Goal: Task Accomplishment & Management: Manage account settings

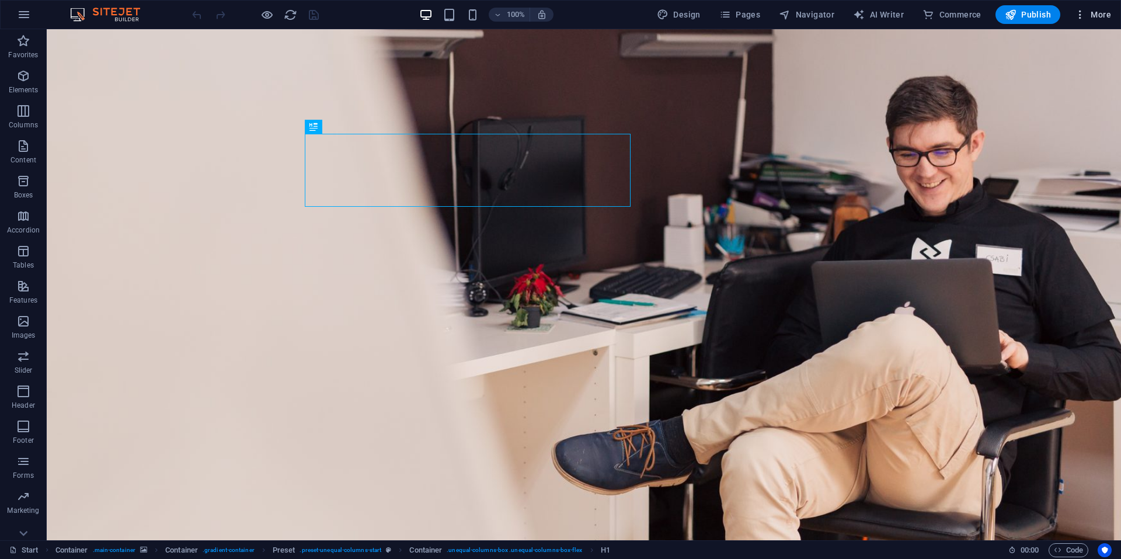
click at [1098, 22] on button "More" at bounding box center [1092, 14] width 46 height 19
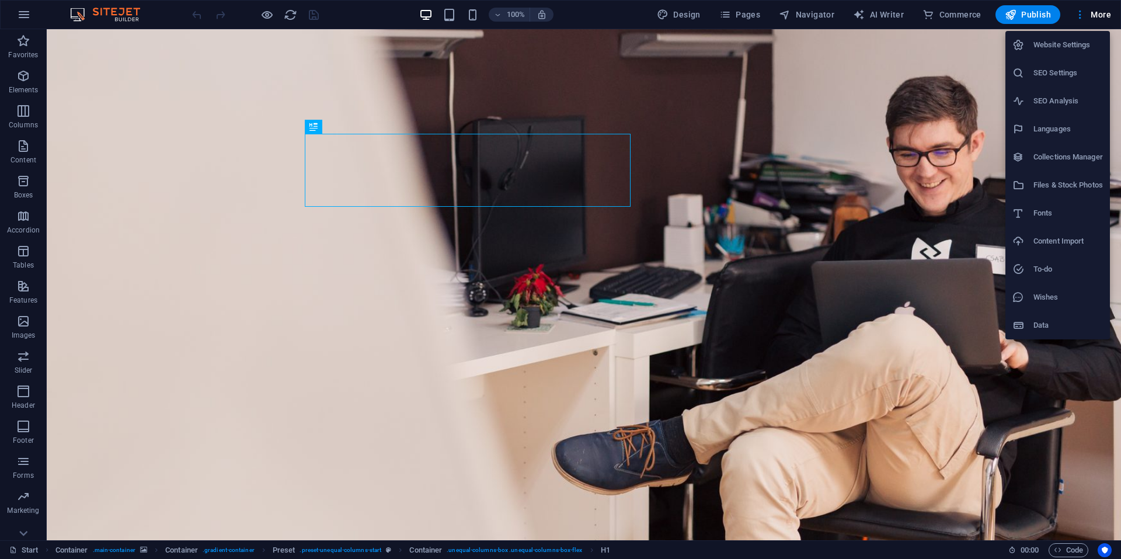
click at [1051, 46] on h6 "Website Settings" at bounding box center [1067, 45] width 69 height 14
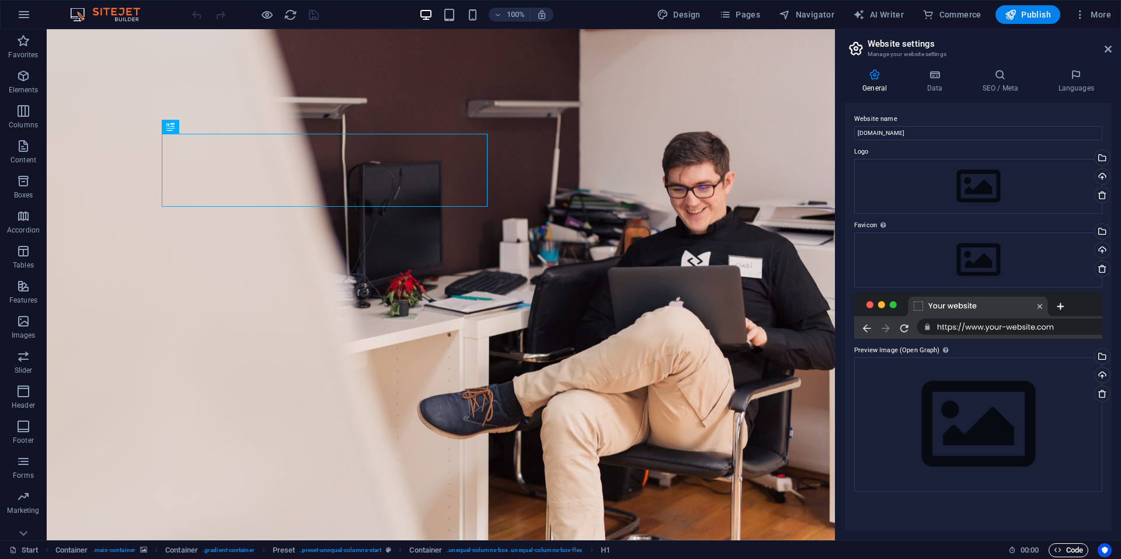
click at [1069, 553] on span "Code" at bounding box center [1068, 550] width 29 height 14
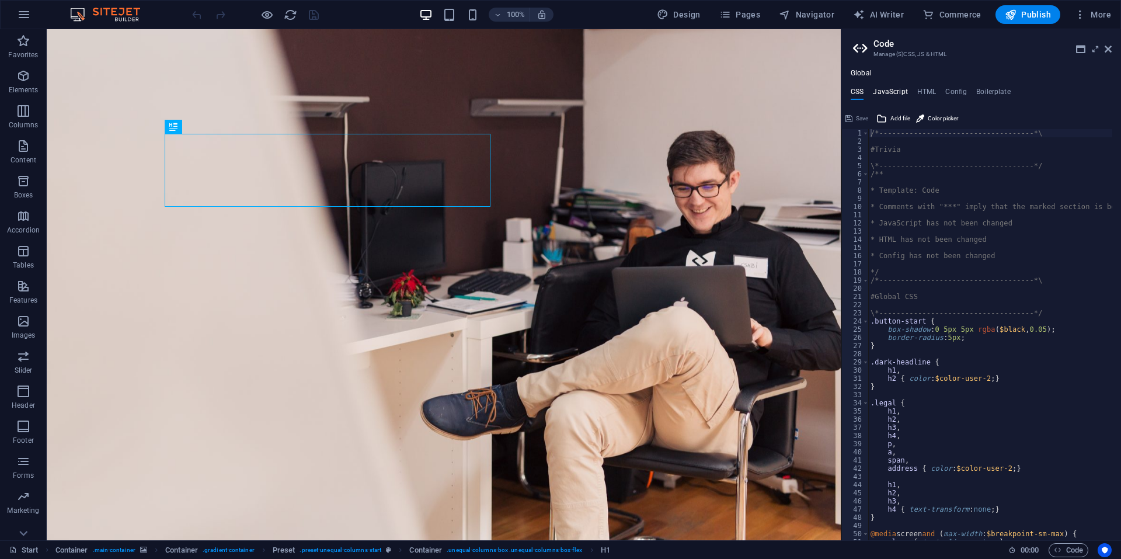
click at [884, 92] on h4 "JavaScript" at bounding box center [890, 94] width 34 height 13
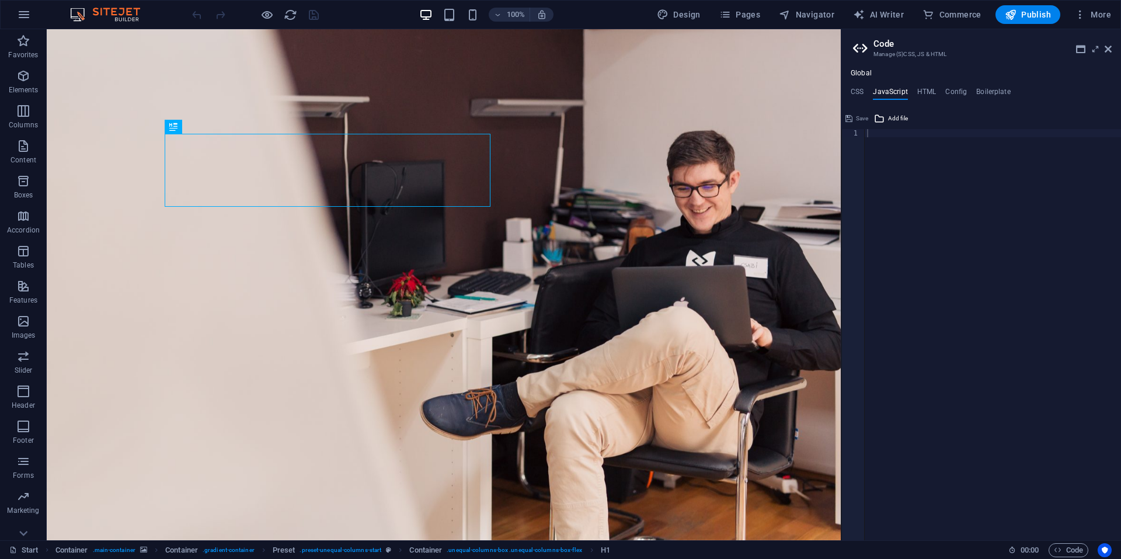
click at [1114, 44] on aside "Code Manage (S)CSS, JS & HTML Global CSS JavaScript HTML Config Boilerplate /*-…" at bounding box center [981, 284] width 280 height 511
click at [1108, 49] on icon at bounding box center [1107, 48] width 7 height 9
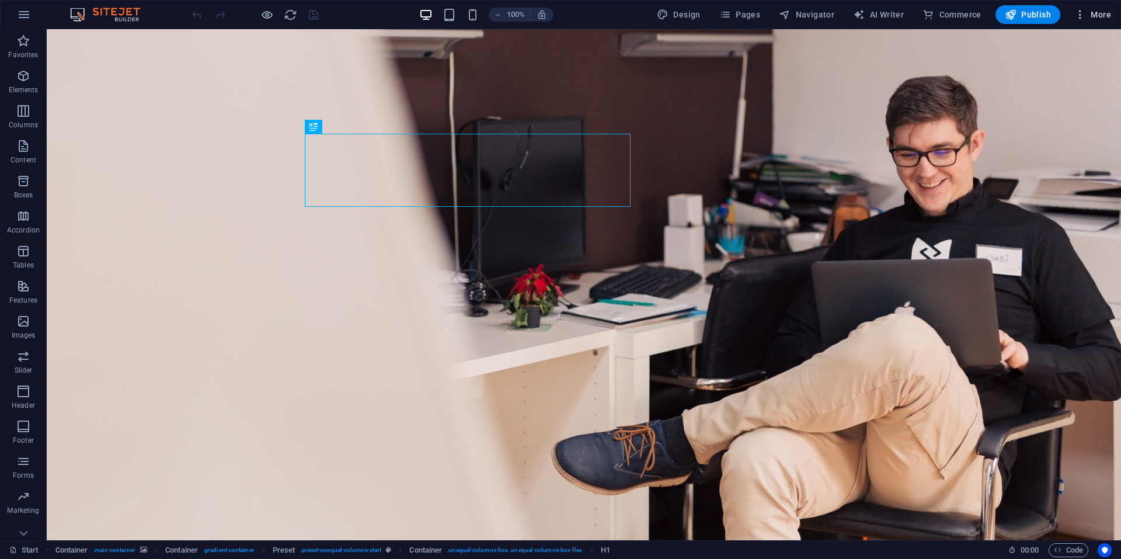
click at [1091, 19] on span "More" at bounding box center [1092, 15] width 37 height 12
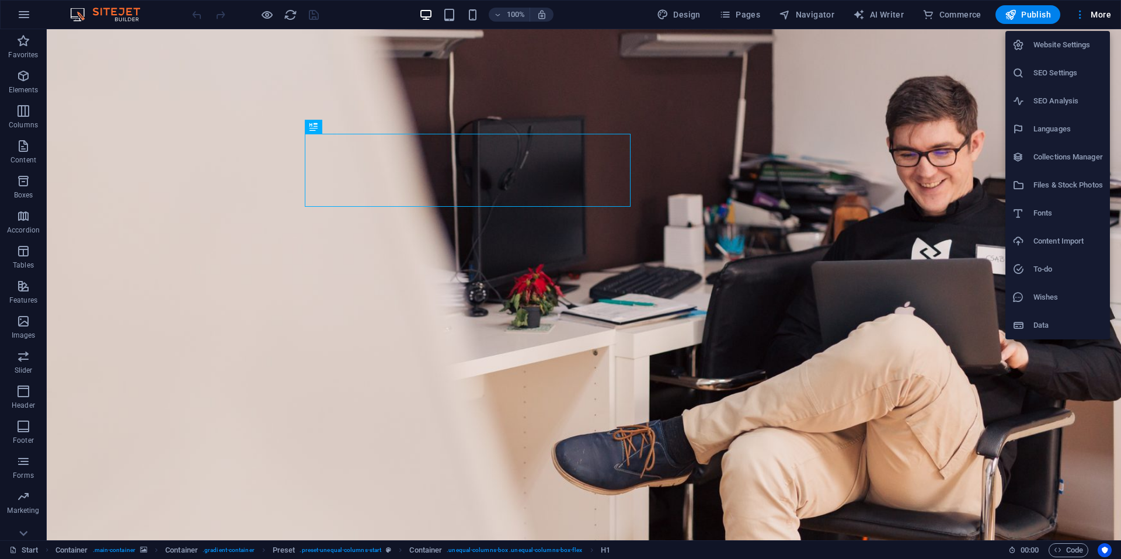
click at [1059, 86] on li "SEO Settings" at bounding box center [1057, 73] width 104 height 28
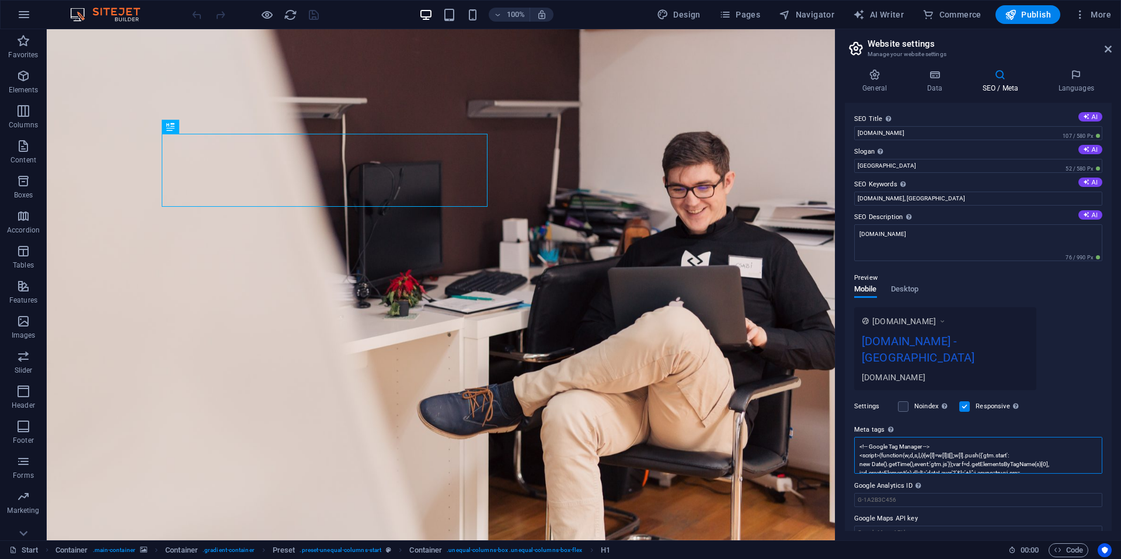
click at [971, 453] on textarea "<!-- Google Tag Manager --> <script>(function(w,d,s,l,i){w[l]=w[l]||[];w[l].pus…" at bounding box center [978, 455] width 248 height 37
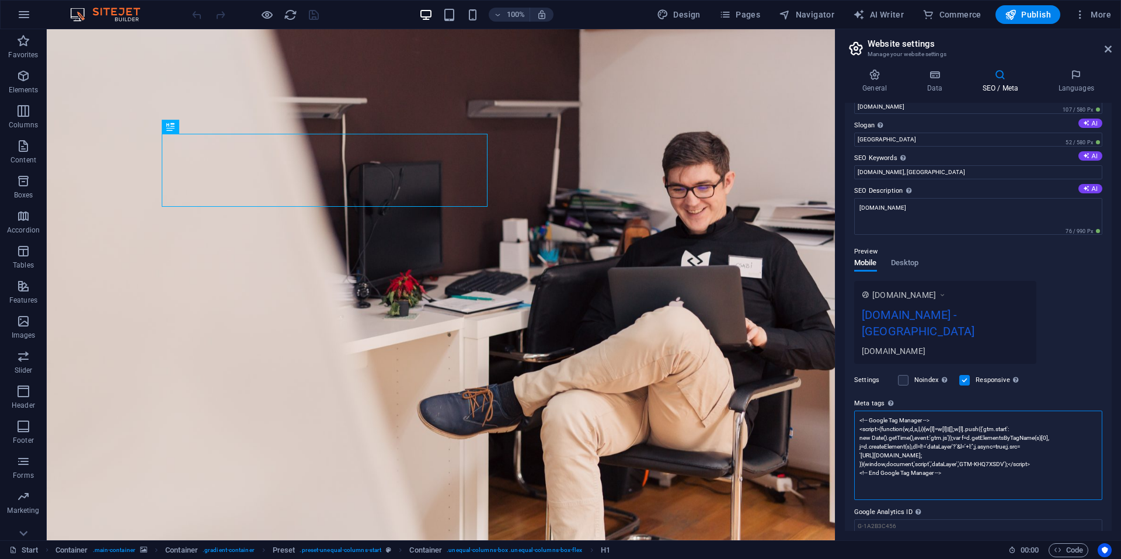
click at [963, 458] on textarea "<!-- Google Tag Manager --> <script>(function(w,d,s,l,i){w[l]=w[l]||[];w[l].pus…" at bounding box center [978, 454] width 248 height 89
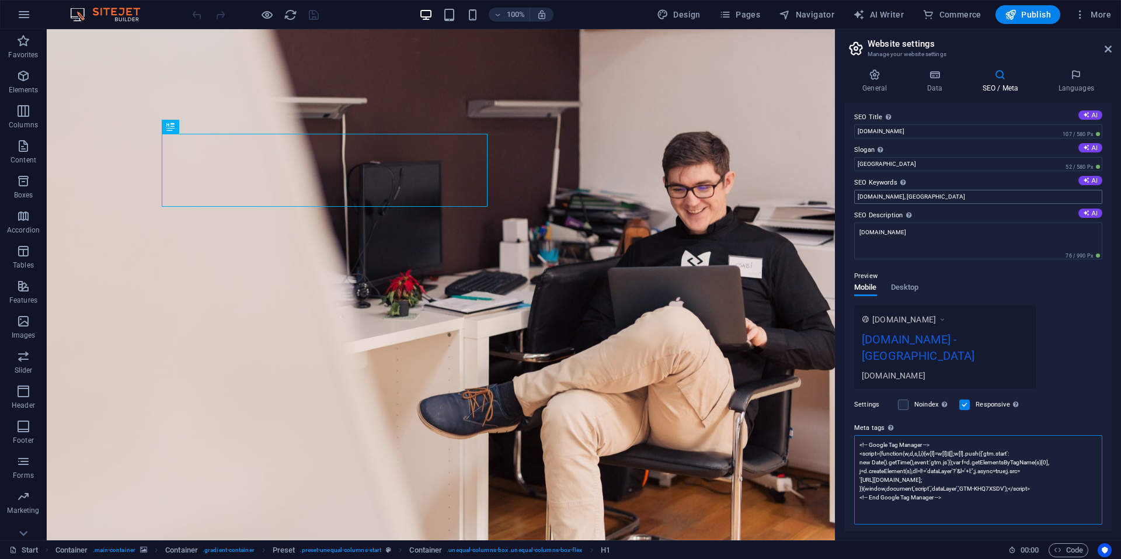
scroll to position [0, 0]
click at [944, 465] on textarea "<!-- Google Tag Manager --> <script>(function(w,d,s,l,i){w[l]=w[l]||[];w[l].pus…" at bounding box center [978, 481] width 248 height 89
paste textarea "tag (gtag.js) --> <script async src="[URL][DOMAIN_NAME]"></script> <script> win…"
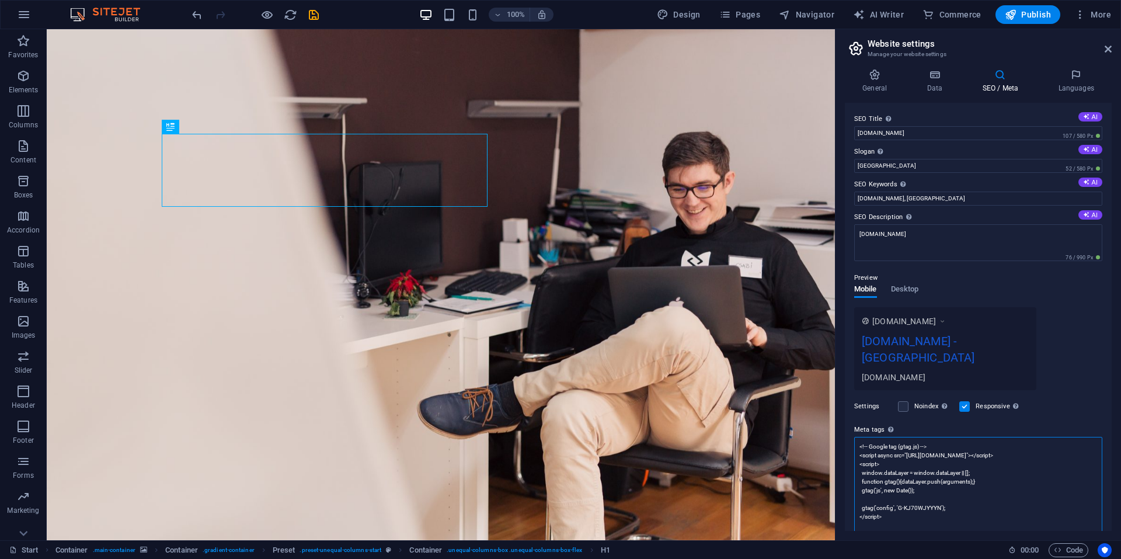
scroll to position [25, 0]
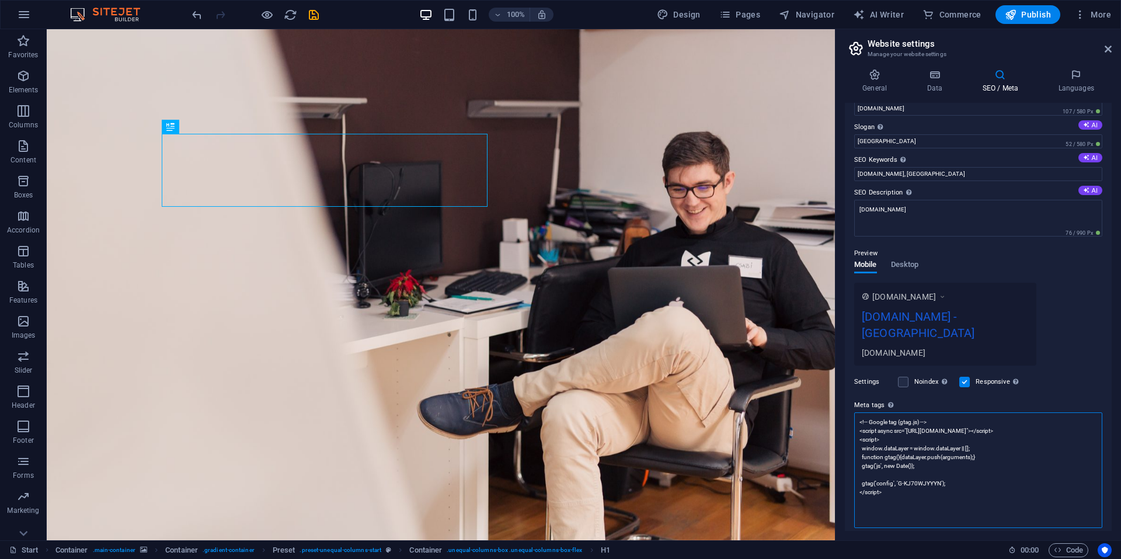
click at [869, 470] on textarea "<!-- Google tag (gtag.js) --> <script async src="[URL][DOMAIN_NAME]"></script> …" at bounding box center [978, 470] width 248 height 116
type textarea "<!-- Google tag (gtag.js) --> <script async src="[URL][DOMAIN_NAME]"></script> …"
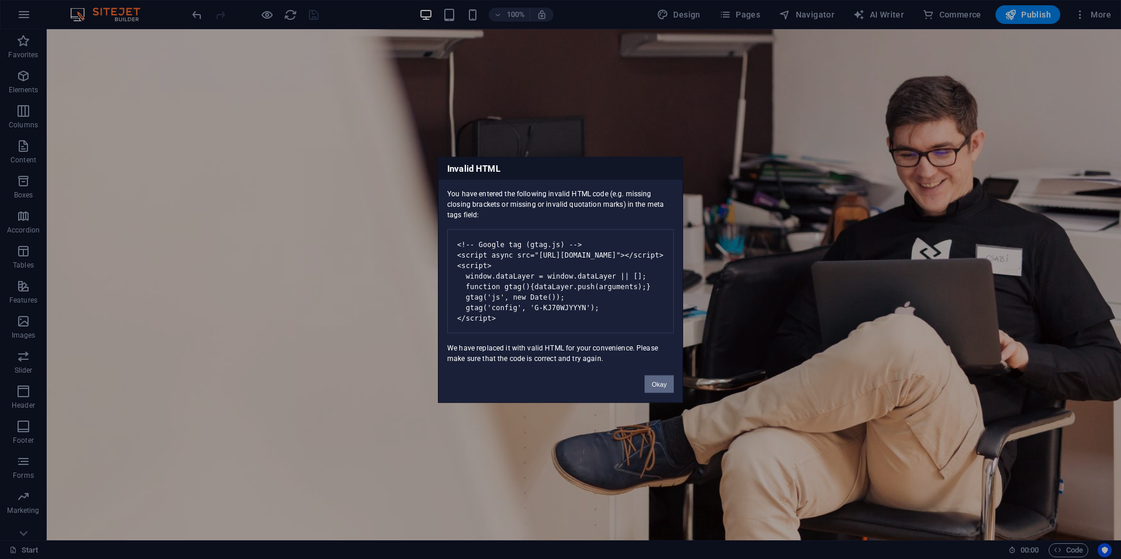
click at [653, 391] on button "Okay" at bounding box center [658, 384] width 29 height 18
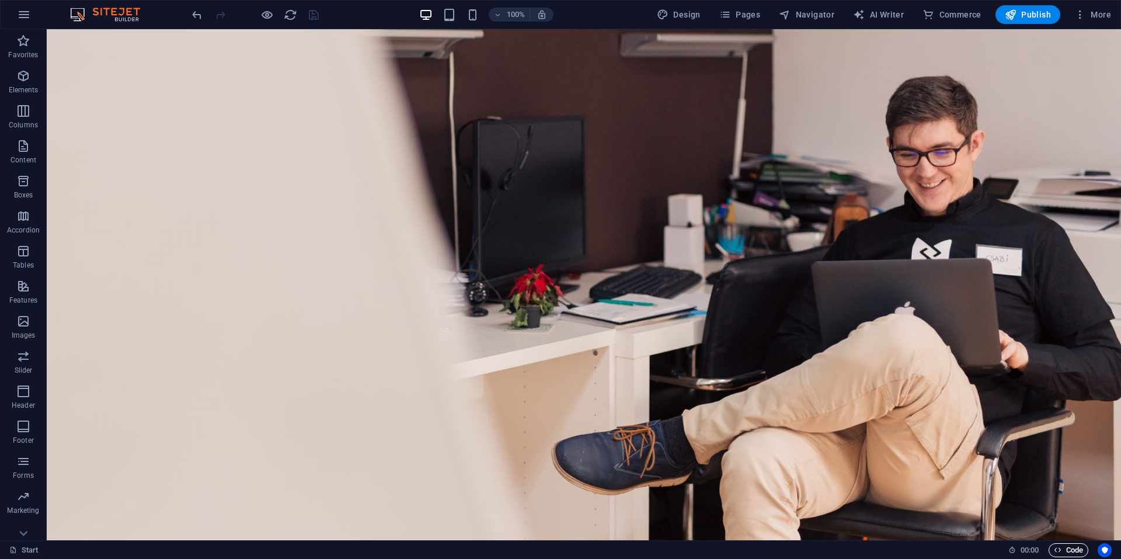
click at [1055, 549] on icon "button" at bounding box center [1058, 550] width 8 height 8
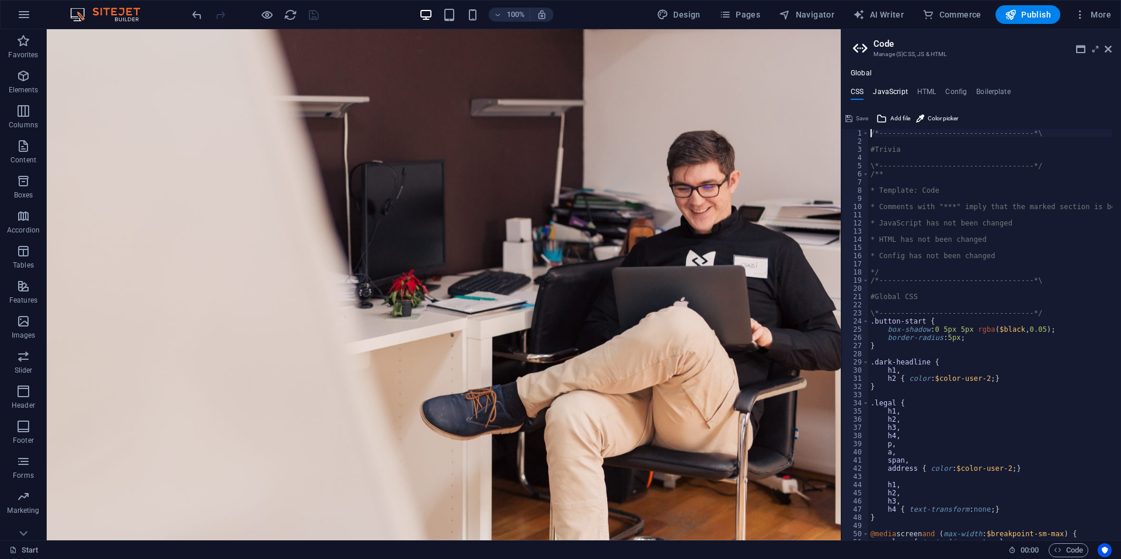
click at [898, 88] on h4 "JavaScript" at bounding box center [890, 94] width 34 height 13
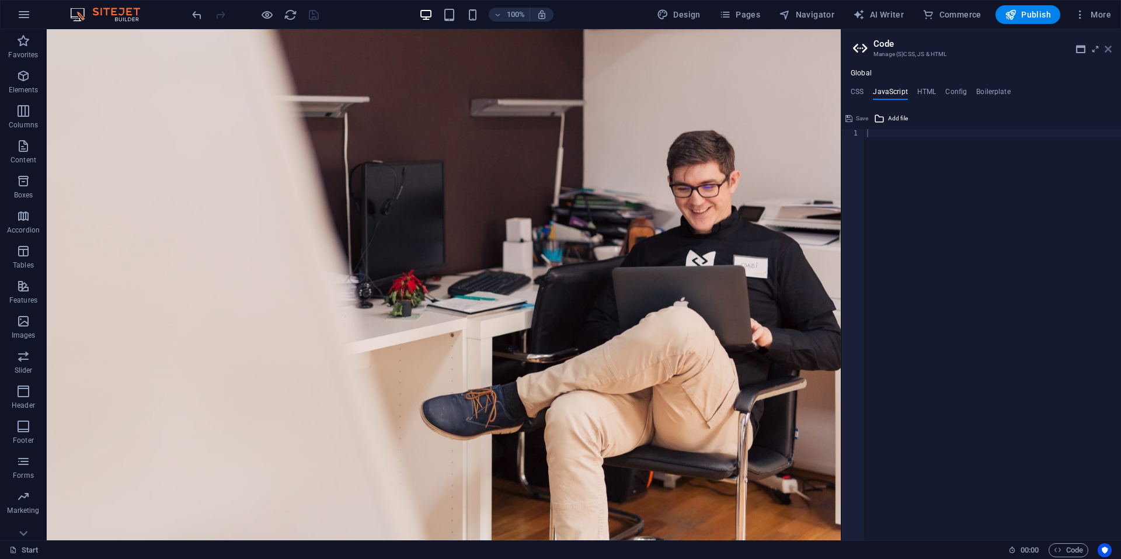
click at [1106, 50] on icon at bounding box center [1107, 48] width 7 height 9
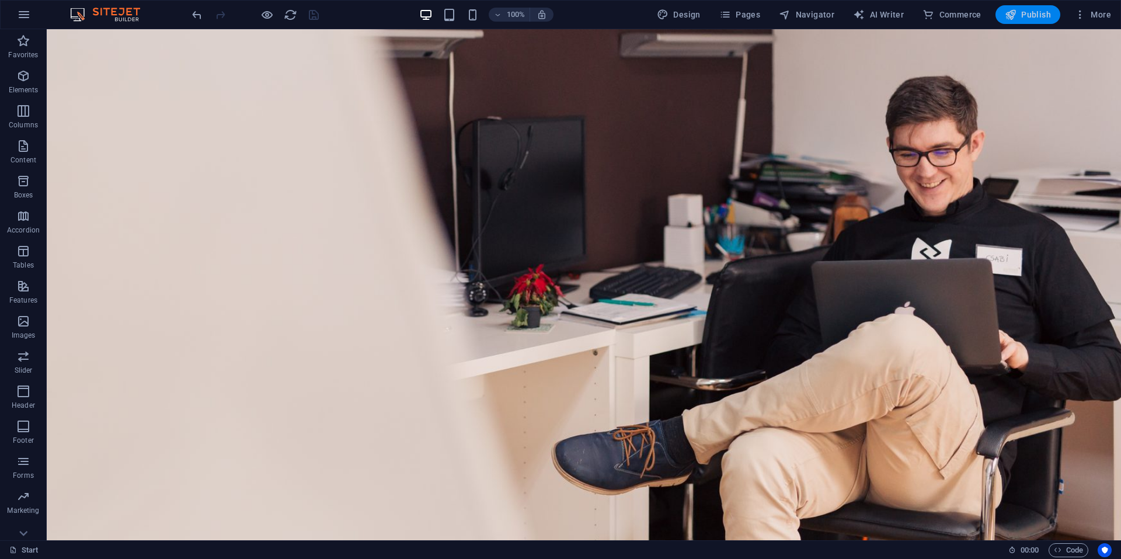
click at [1046, 8] on button "Publish" at bounding box center [1027, 14] width 65 height 19
